Goal: Task Accomplishment & Management: Manage account settings

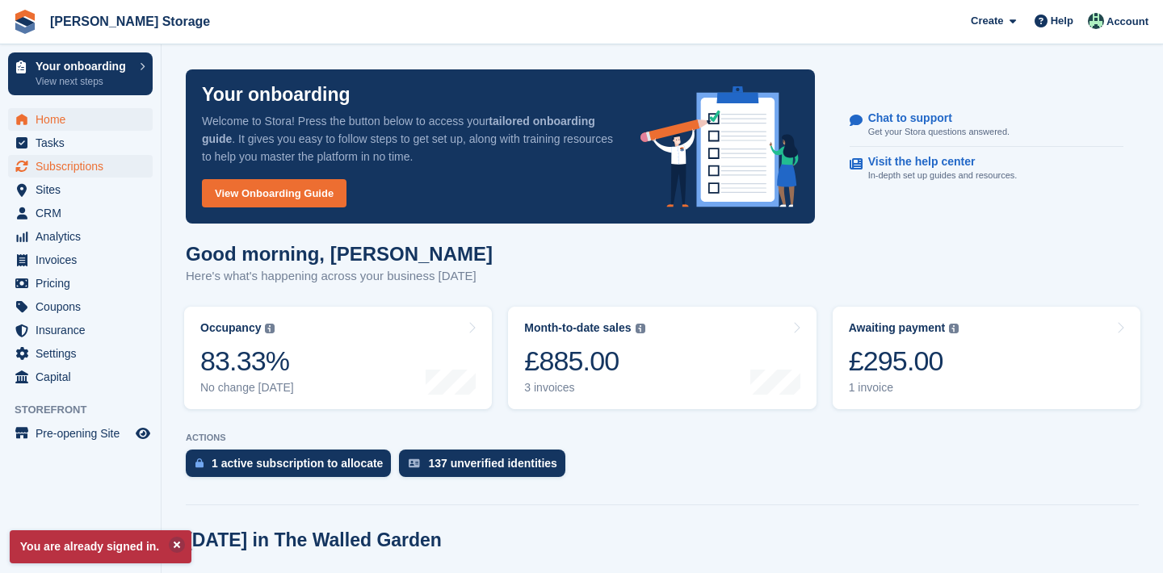
click at [67, 164] on span "Subscriptions" at bounding box center [84, 166] width 97 height 23
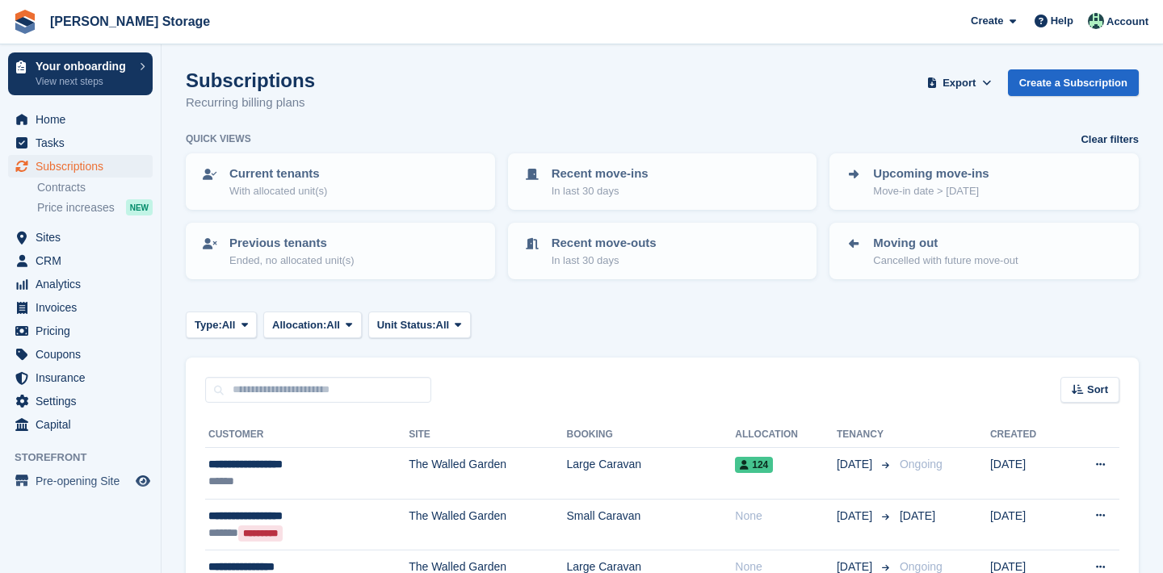
click at [334, 388] on input "text" at bounding box center [318, 390] width 226 height 27
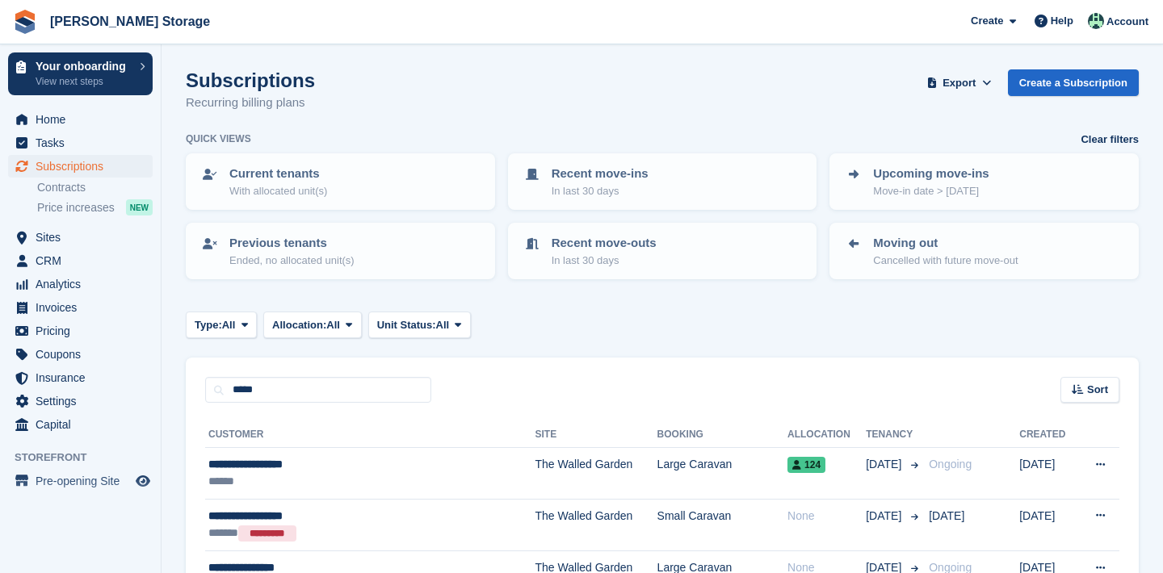
type input "*****"
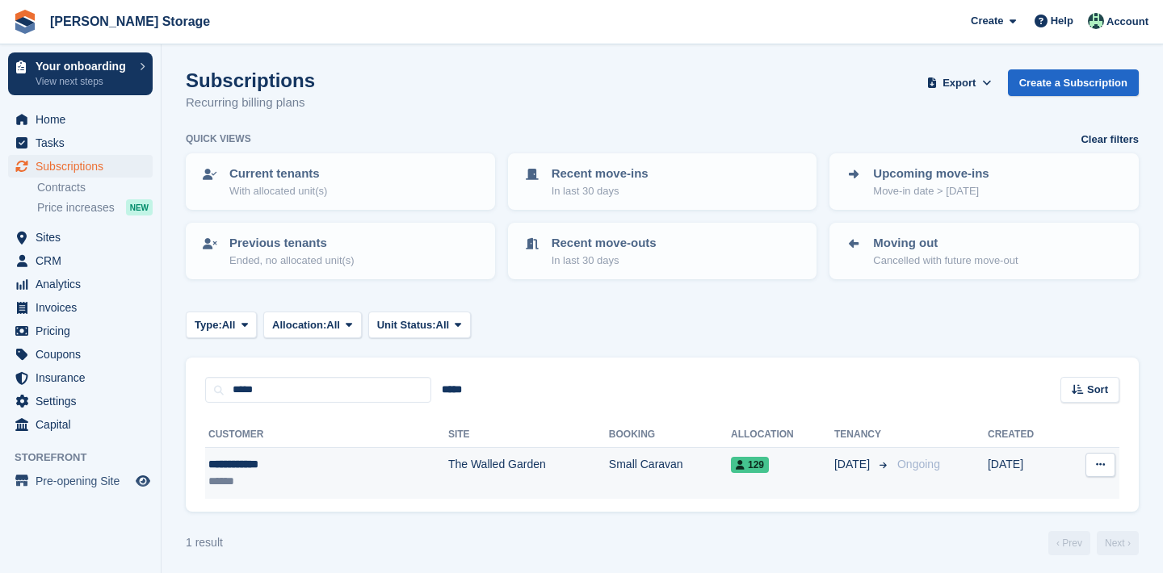
click at [1098, 468] on icon at bounding box center [1100, 465] width 9 height 11
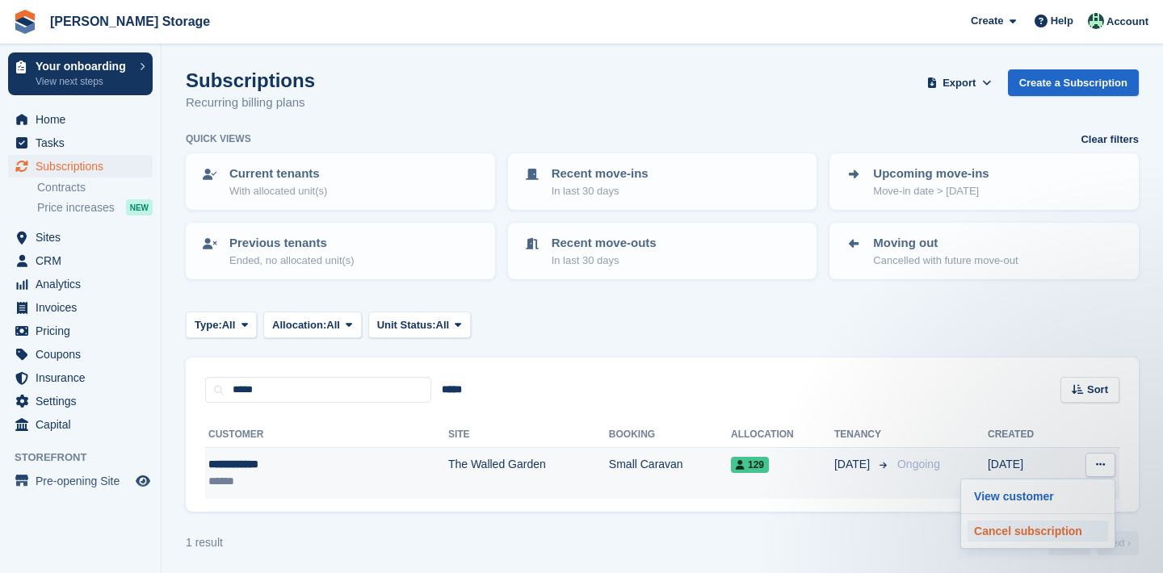
click at [1052, 526] on p "Cancel subscription" at bounding box center [1038, 531] width 141 height 21
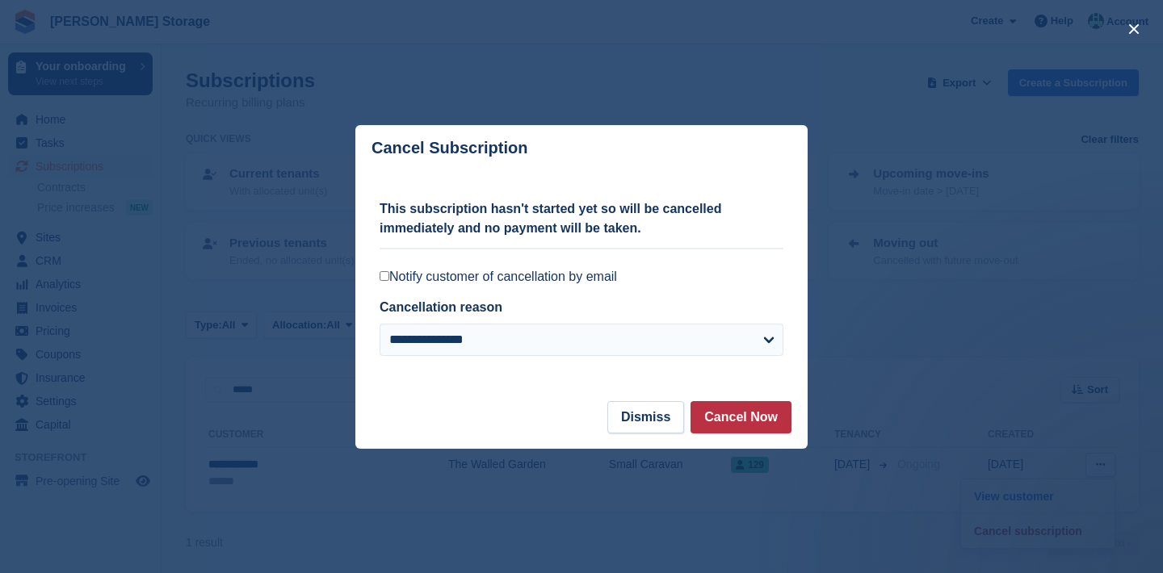
click at [606, 283] on label "Notify customer of cancellation by email" at bounding box center [582, 277] width 404 height 16
click at [735, 419] on button "Cancel Now" at bounding box center [741, 417] width 101 height 32
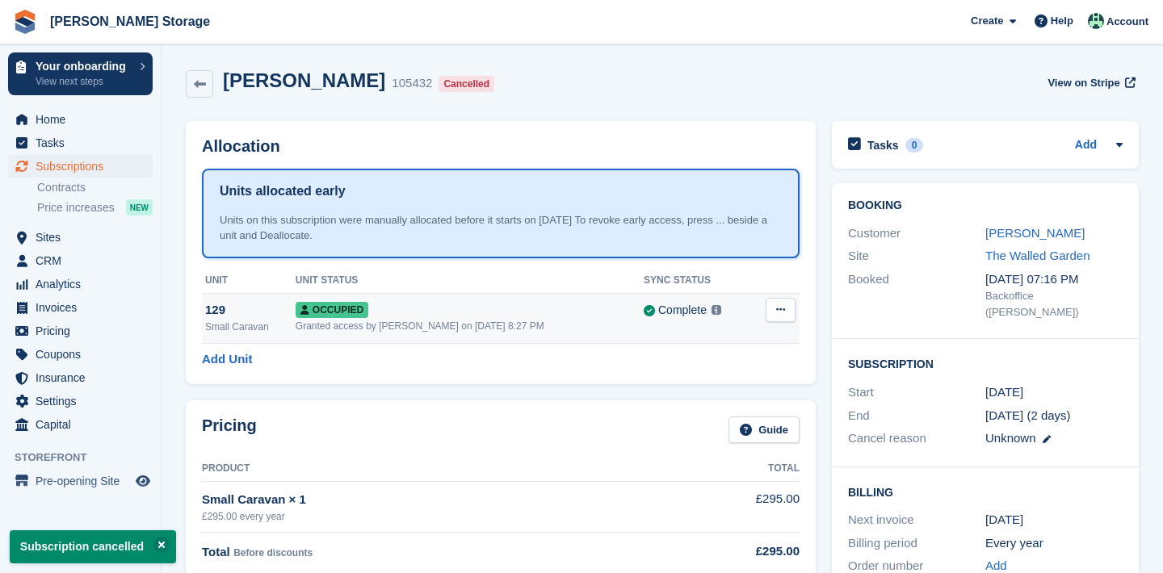
click at [770, 300] on button at bounding box center [781, 310] width 30 height 24
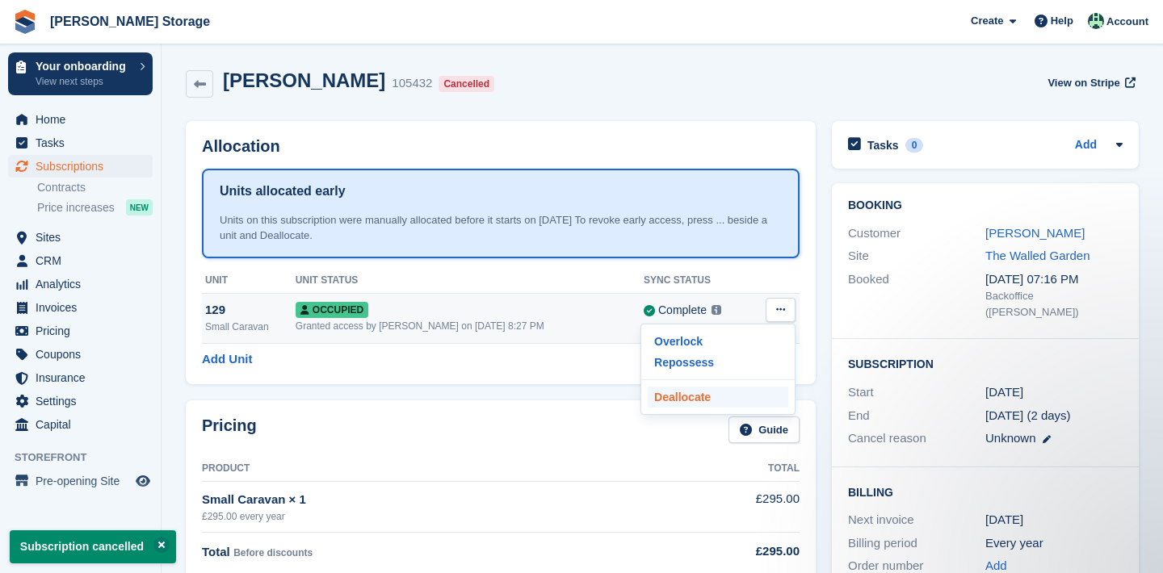
click at [750, 396] on p "Deallocate" at bounding box center [718, 397] width 141 height 21
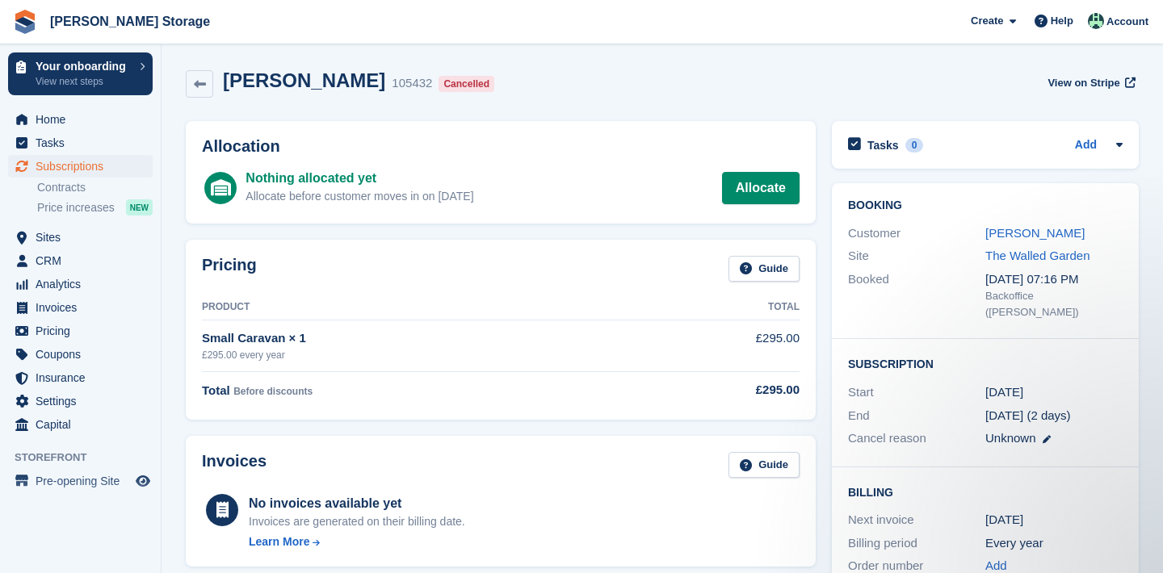
click at [98, 167] on span "Subscriptions" at bounding box center [84, 166] width 97 height 23
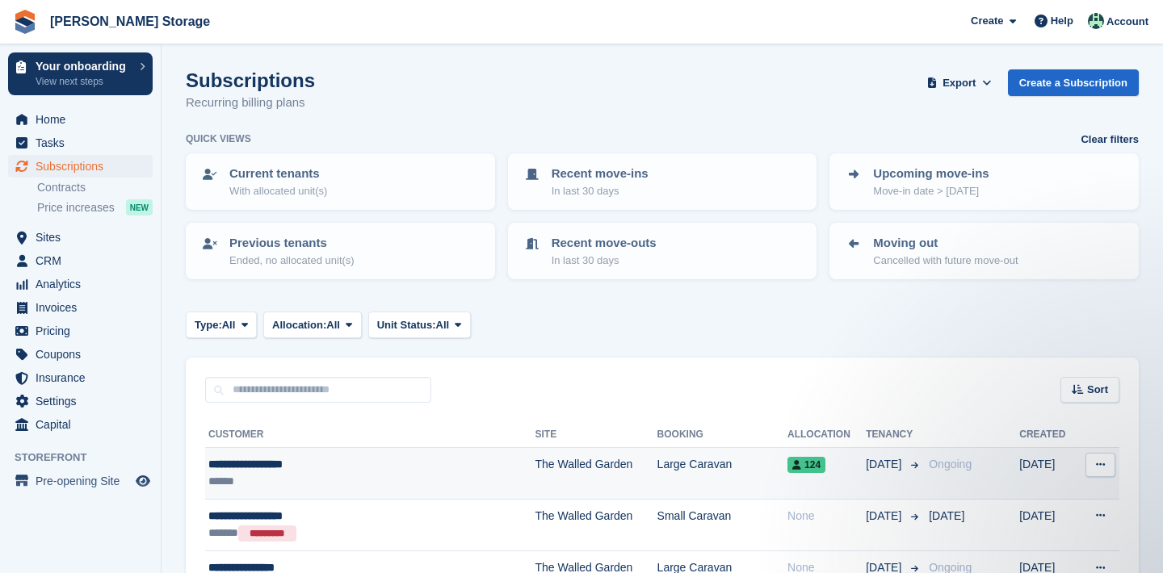
click at [1093, 466] on button at bounding box center [1101, 465] width 30 height 24
click at [1027, 557] on p "Cancel subscription" at bounding box center [1038, 552] width 141 height 21
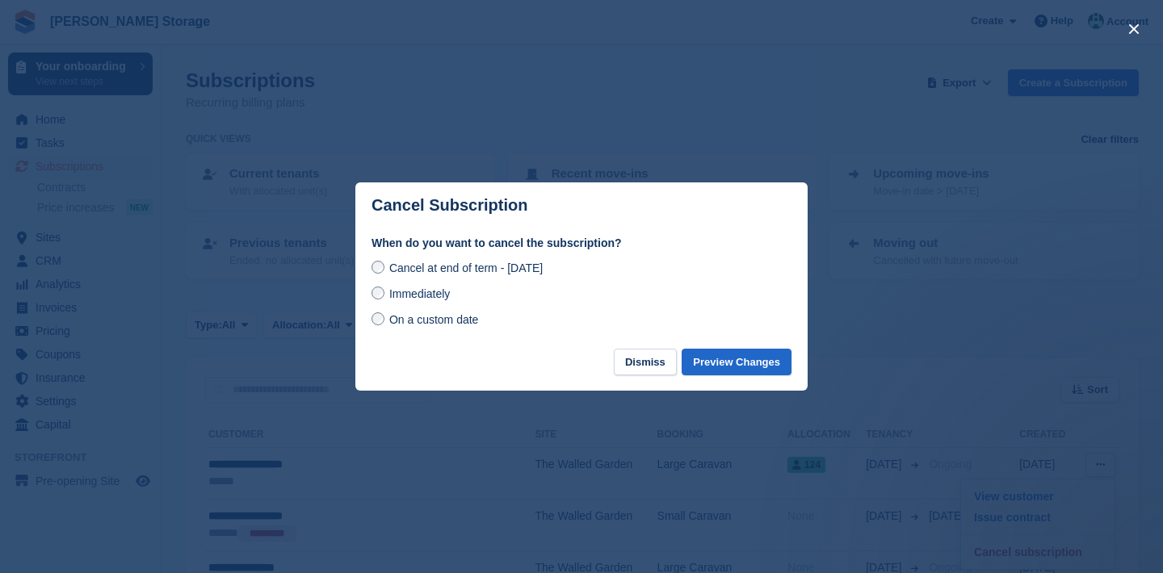
click at [423, 292] on span "Immediately" at bounding box center [419, 294] width 61 height 13
click at [740, 355] on button "Preview Changes" at bounding box center [737, 362] width 110 height 27
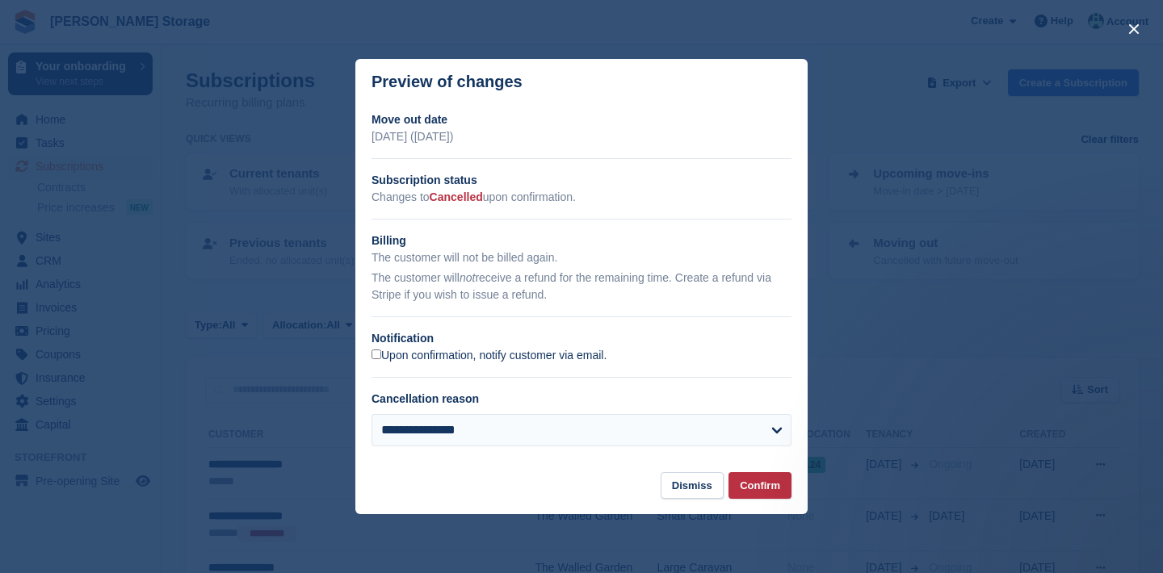
click at [410, 355] on label "Upon confirmation, notify customer via email." at bounding box center [489, 356] width 235 height 15
click at [769, 488] on button "Confirm" at bounding box center [760, 486] width 63 height 27
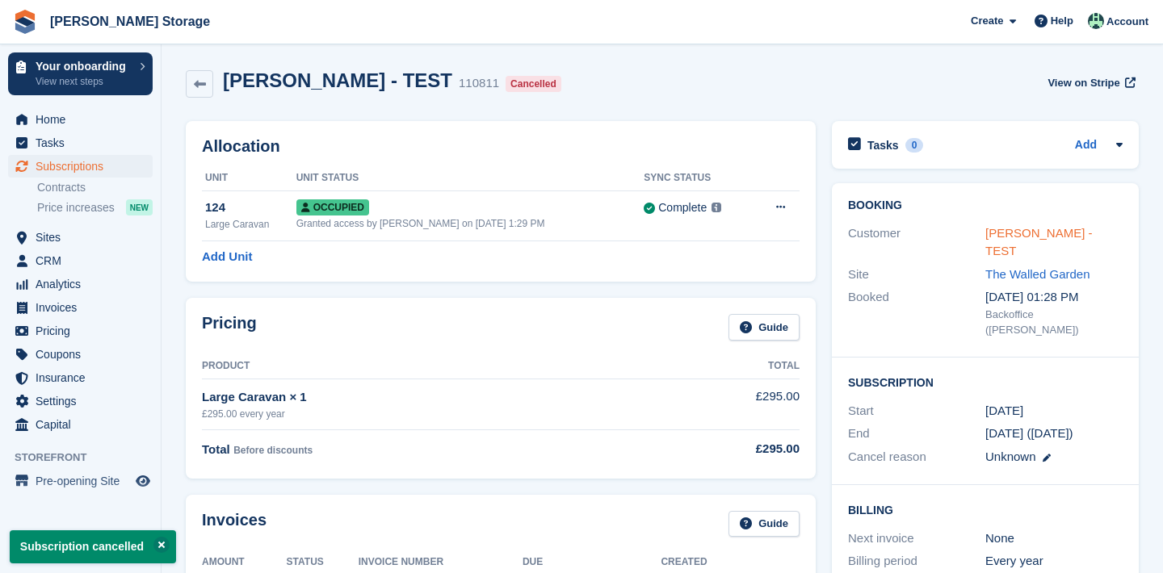
click at [1047, 237] on link "[PERSON_NAME] - TEST" at bounding box center [1038, 242] width 107 height 32
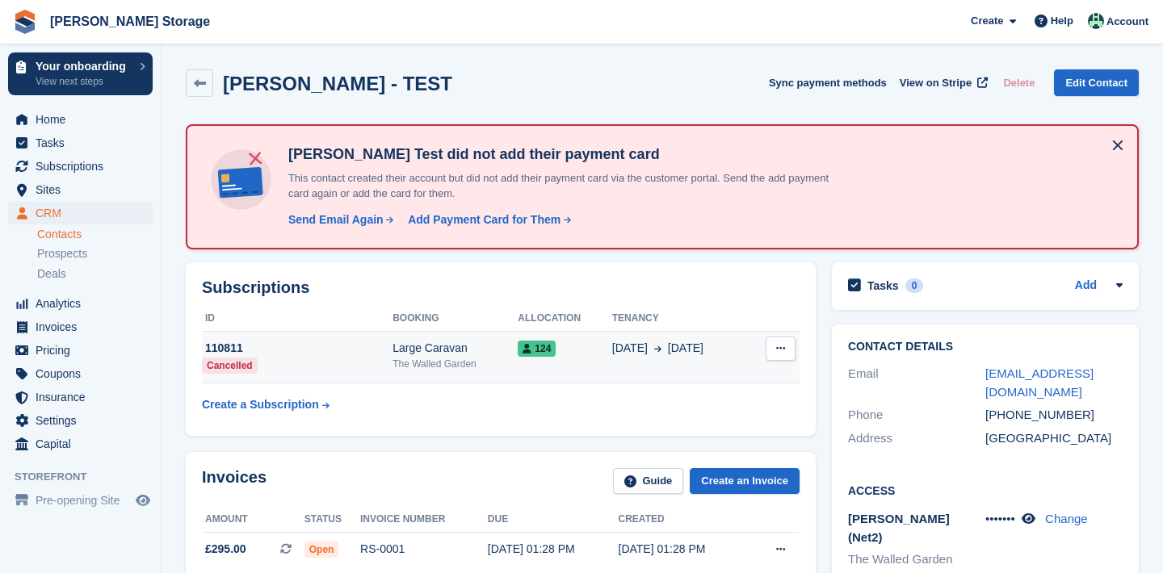
click at [782, 355] on button at bounding box center [781, 349] width 30 height 24
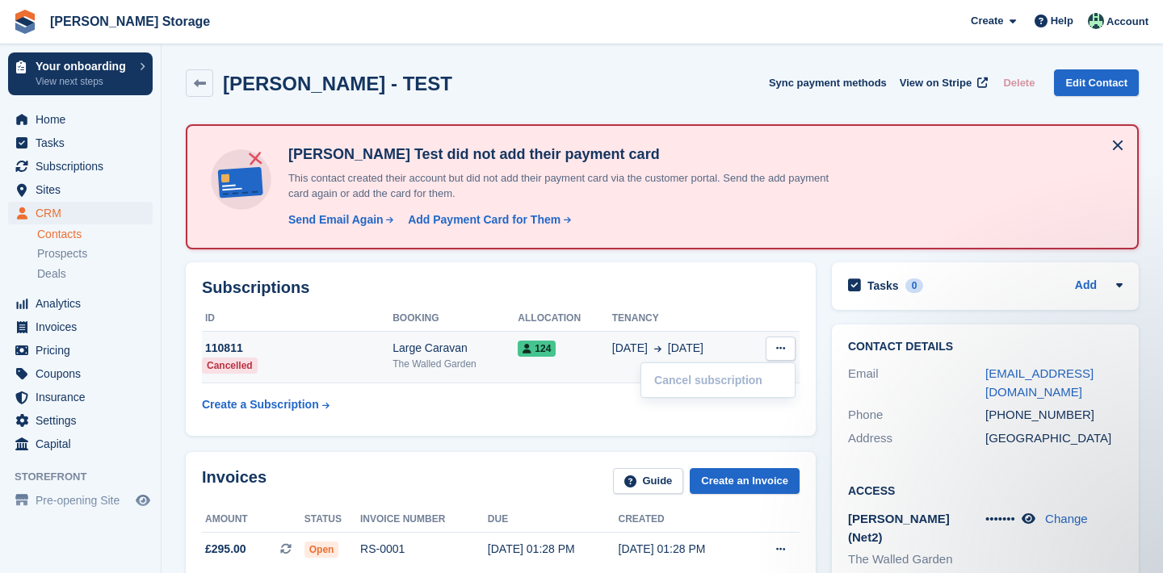
click at [771, 353] on button at bounding box center [781, 349] width 30 height 24
click at [620, 346] on span "28 Sep" at bounding box center [630, 348] width 36 height 17
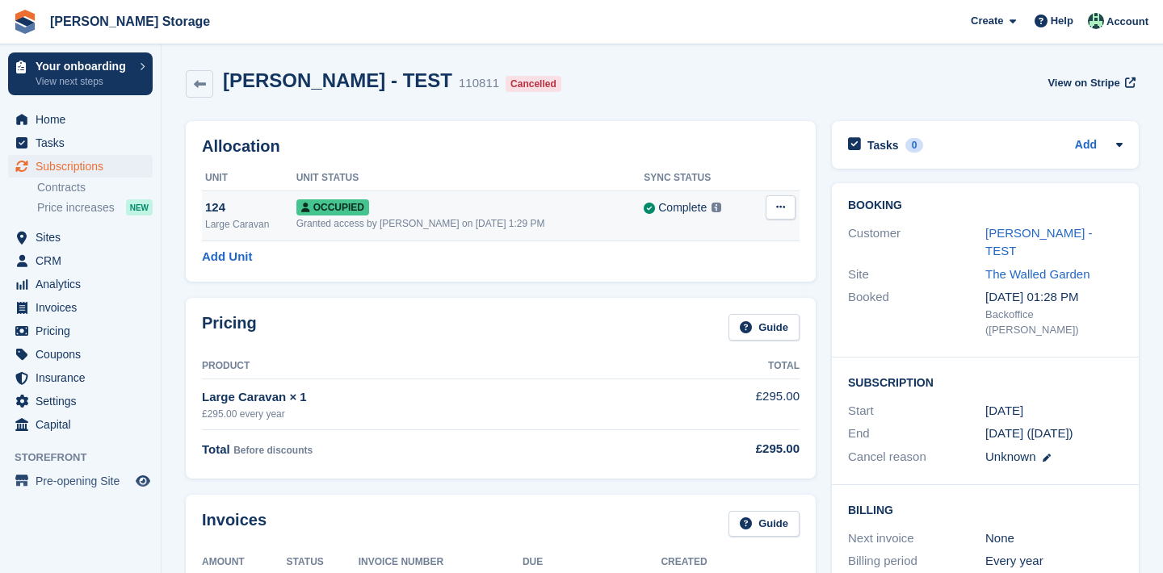
click at [782, 205] on icon at bounding box center [780, 207] width 9 height 11
click at [747, 302] on p "Deallocate" at bounding box center [718, 294] width 141 height 21
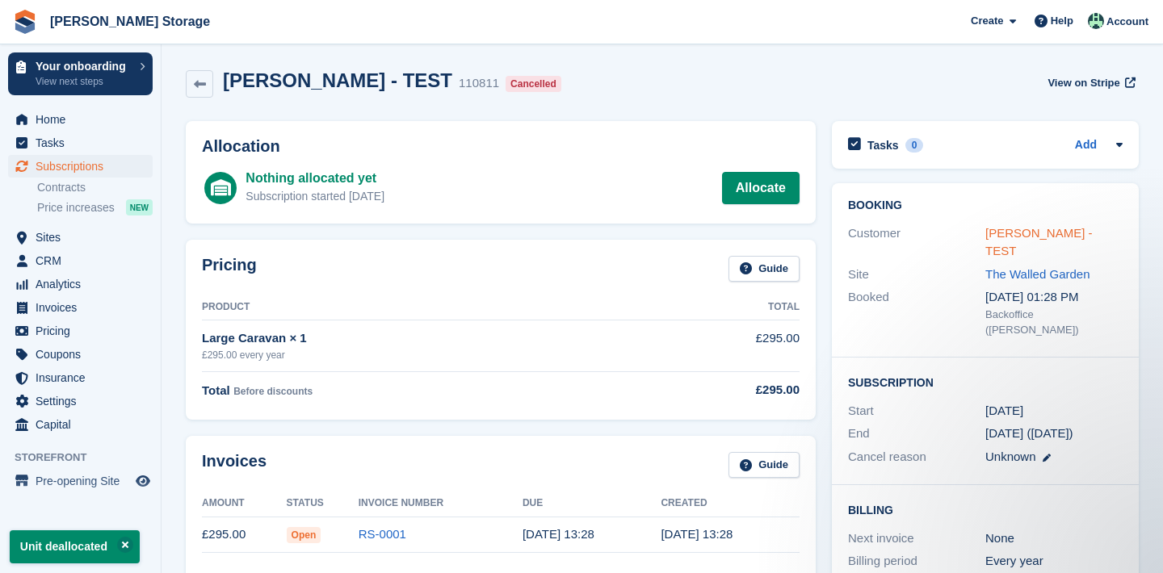
click at [1006, 231] on link "[PERSON_NAME] - TEST" at bounding box center [1038, 242] width 107 height 32
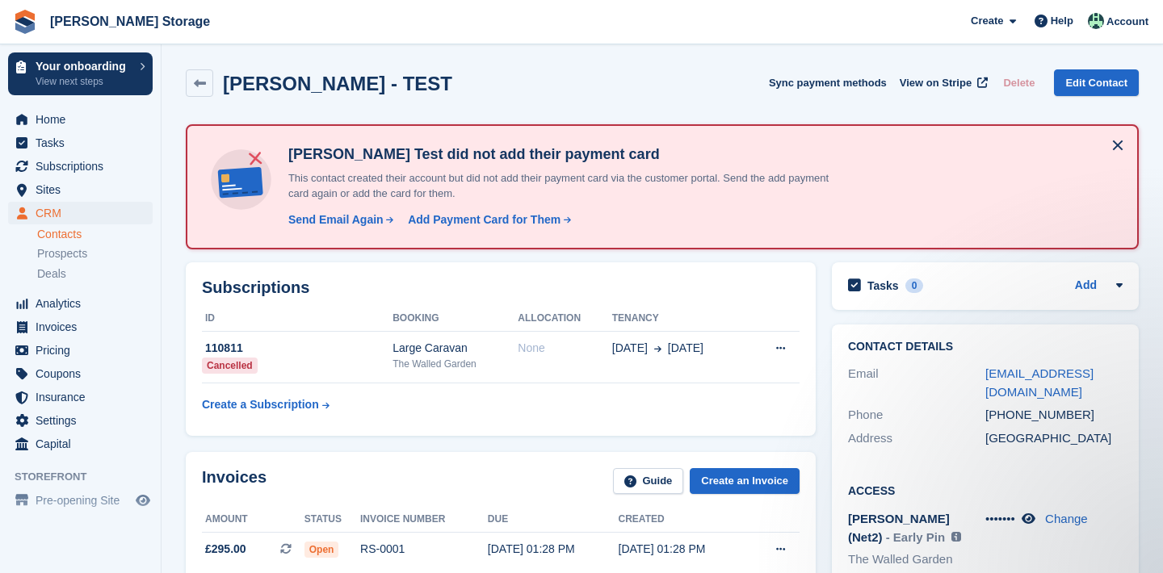
click at [59, 234] on link "Contacts" at bounding box center [95, 234] width 116 height 15
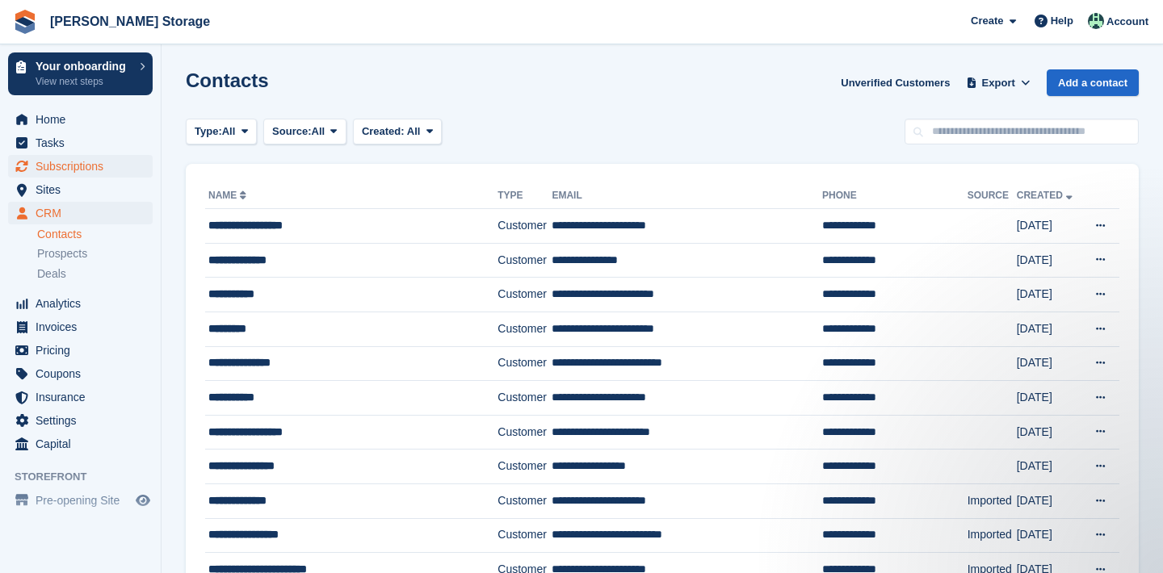
click at [54, 168] on span "Subscriptions" at bounding box center [84, 166] width 97 height 23
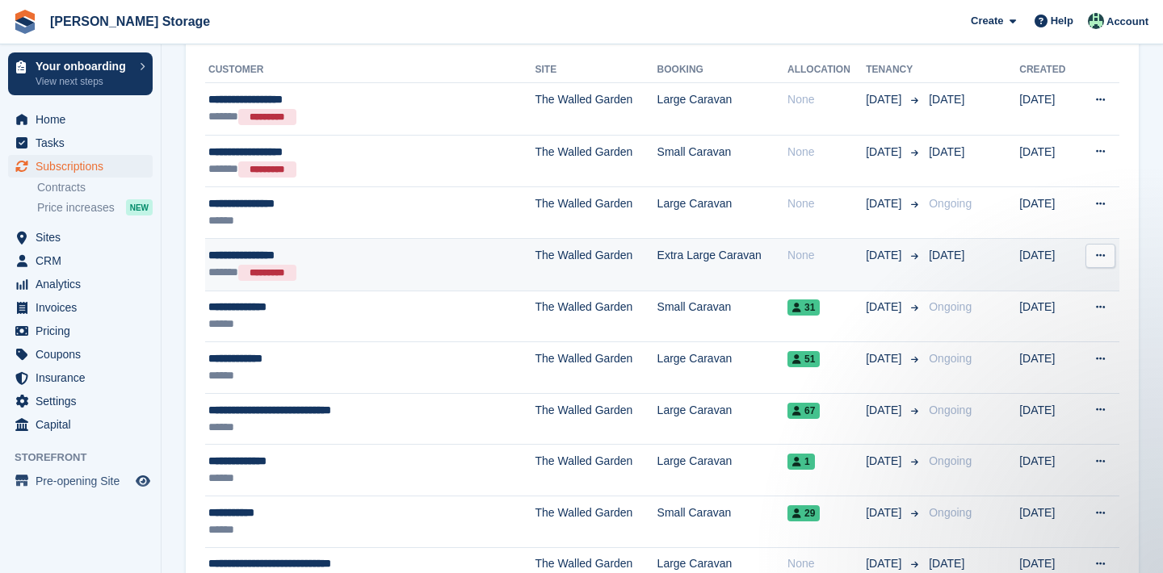
scroll to position [369, 0]
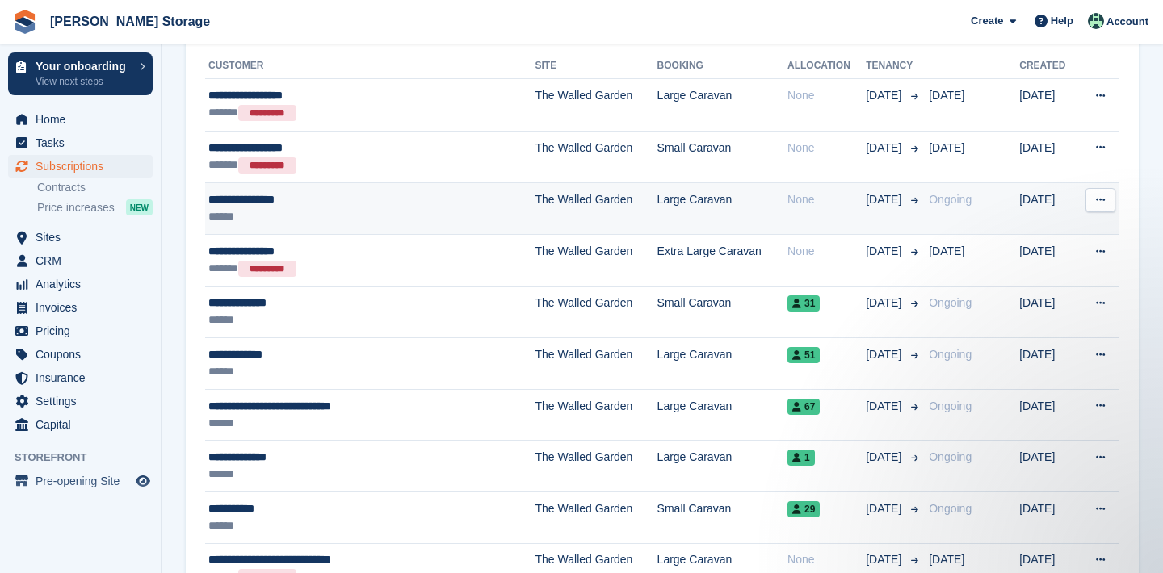
click at [897, 232] on td "27 Sep" at bounding box center [894, 209] width 57 height 52
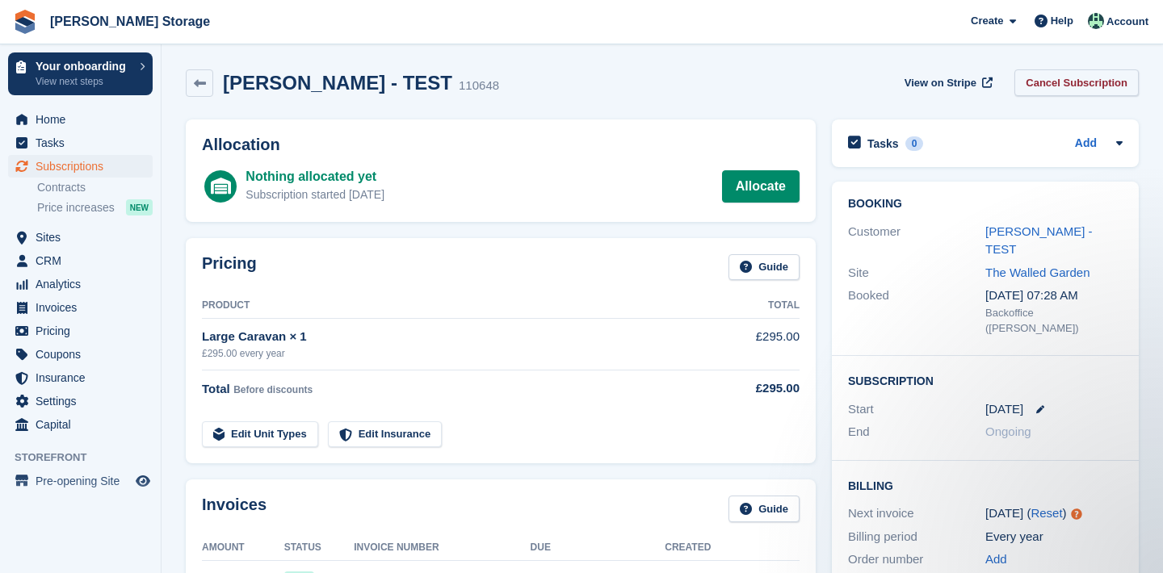
click at [1115, 82] on link "Cancel Subscription" at bounding box center [1076, 82] width 124 height 27
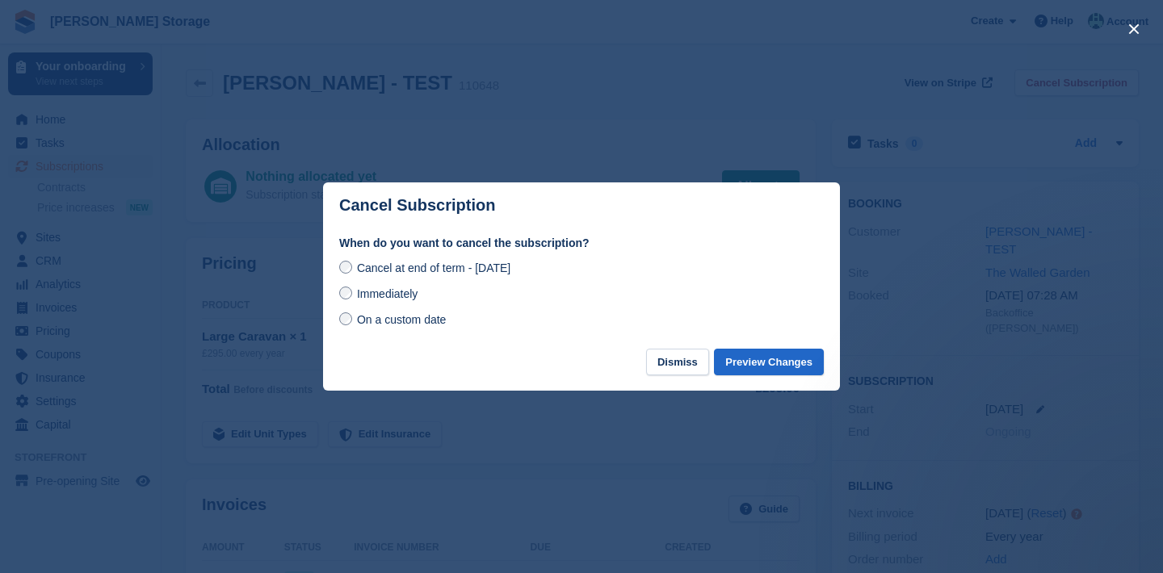
click at [398, 296] on span "Immediately" at bounding box center [387, 294] width 61 height 13
click at [746, 363] on button "Preview Changes" at bounding box center [769, 362] width 110 height 27
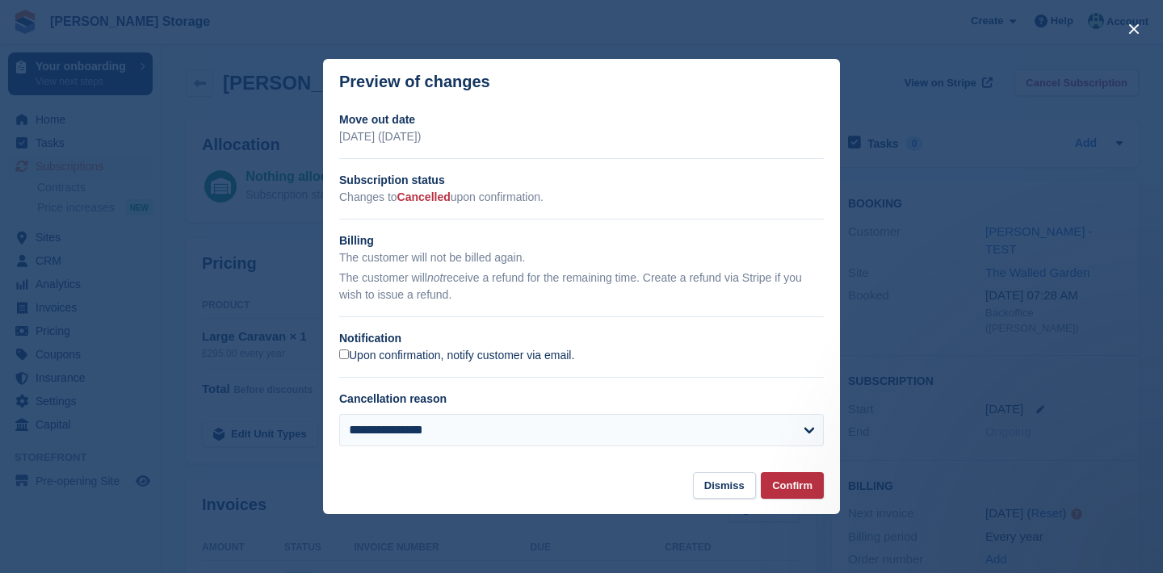
click at [380, 355] on label "Upon confirmation, notify customer via email." at bounding box center [456, 356] width 235 height 15
click at [762, 482] on button "Confirm" at bounding box center [792, 486] width 63 height 27
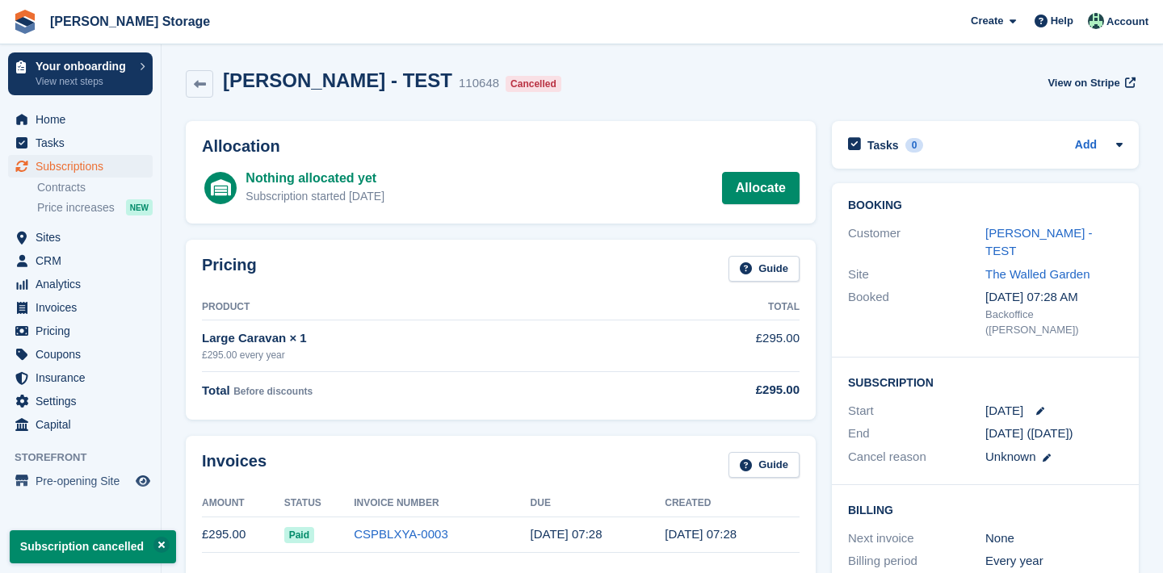
click at [79, 165] on span "Subscriptions" at bounding box center [84, 166] width 97 height 23
